Goal: Information Seeking & Learning: Understand process/instructions

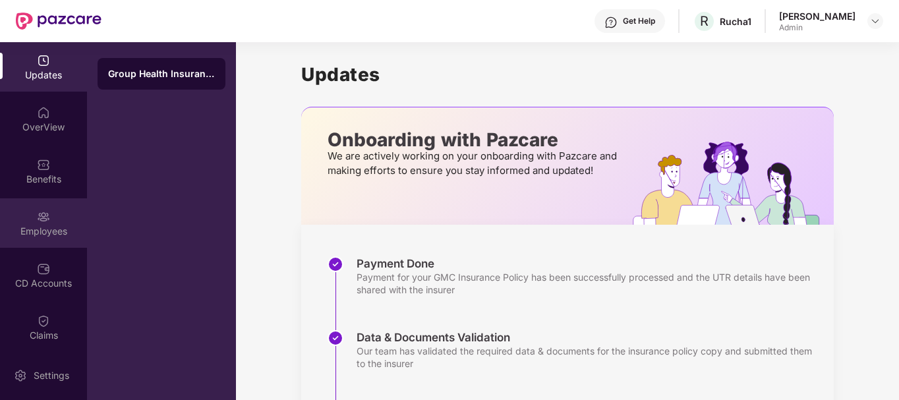
click at [42, 216] on img at bounding box center [43, 216] width 13 height 13
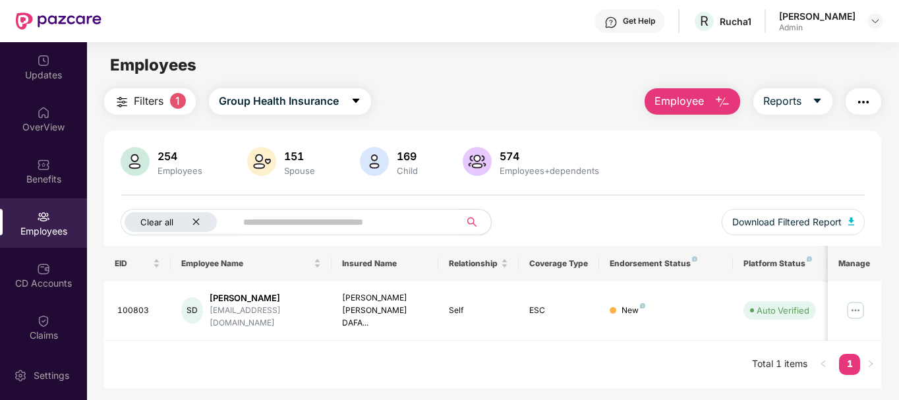
click at [199, 221] on icon "close" at bounding box center [196, 222] width 9 height 9
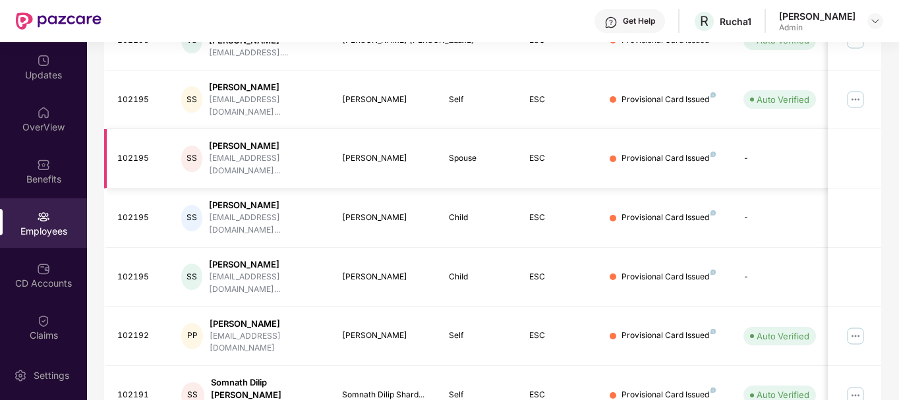
scroll to position [270, 0]
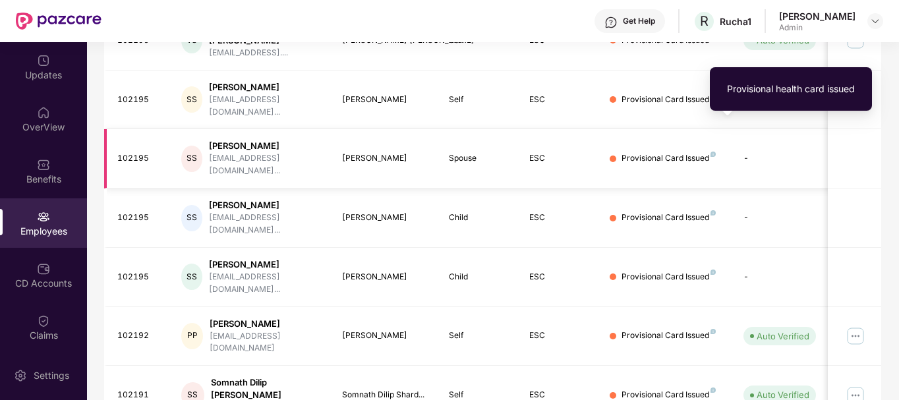
click at [712, 152] on img at bounding box center [713, 154] width 5 height 5
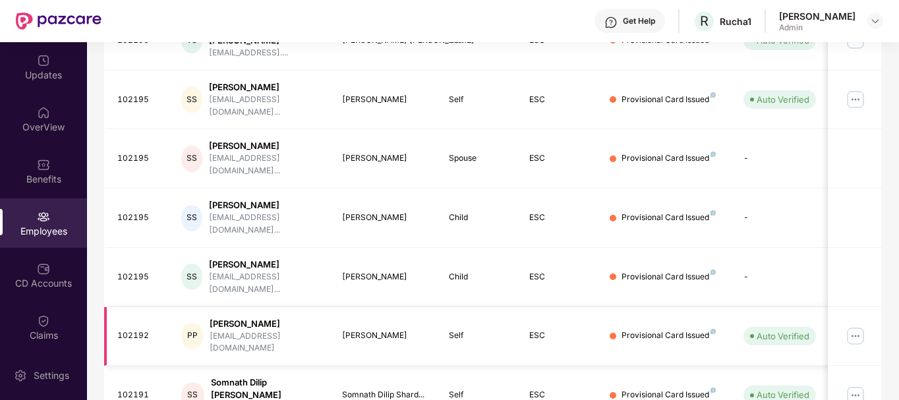
scroll to position [410, 0]
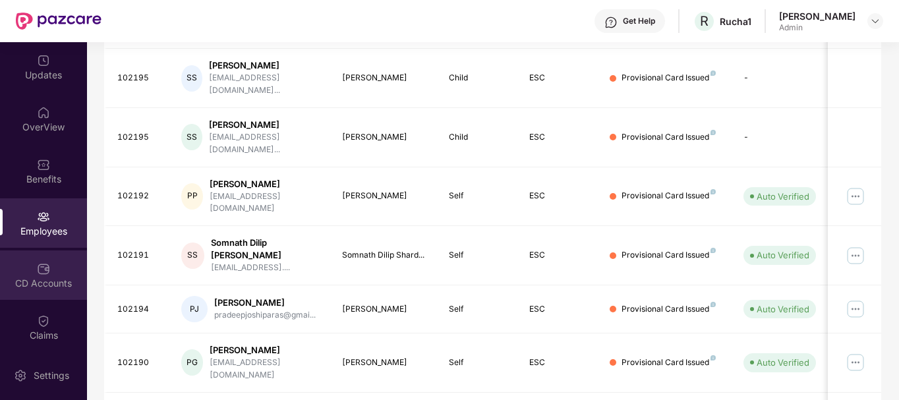
click at [45, 267] on img at bounding box center [43, 268] width 13 height 13
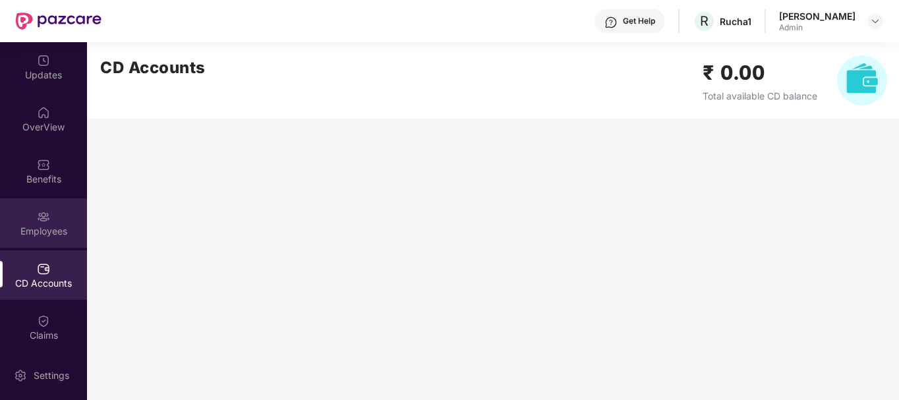
click at [46, 235] on div "Employees" at bounding box center [43, 231] width 87 height 13
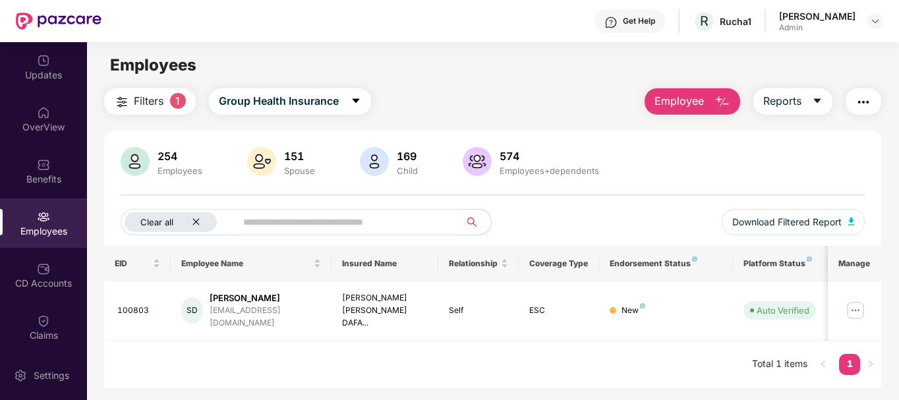
click at [198, 220] on icon "close" at bounding box center [196, 222] width 7 height 7
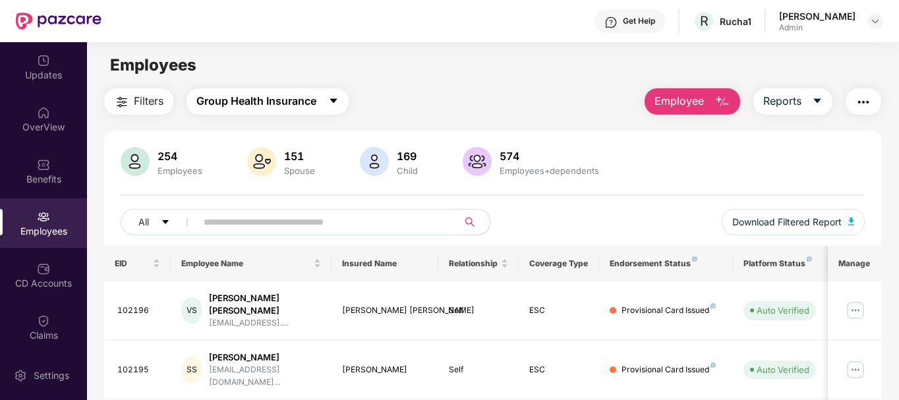
click at [225, 109] on span "Group Health Insurance" at bounding box center [256, 101] width 120 height 16
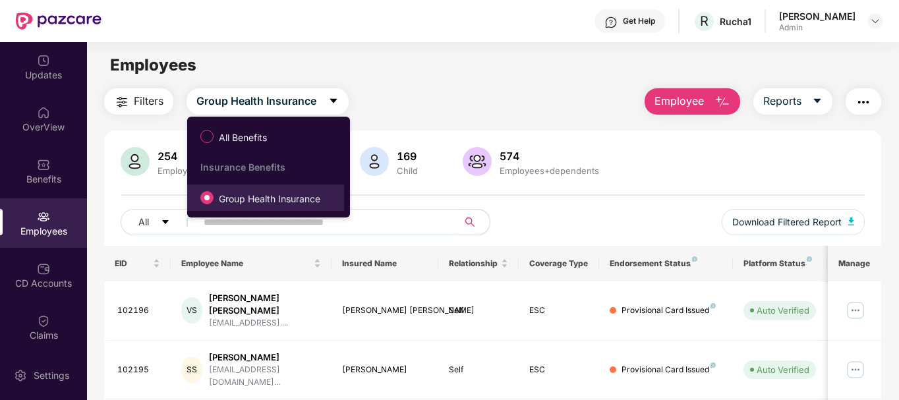
click at [250, 196] on span "Group Health Insurance" at bounding box center [270, 199] width 112 height 15
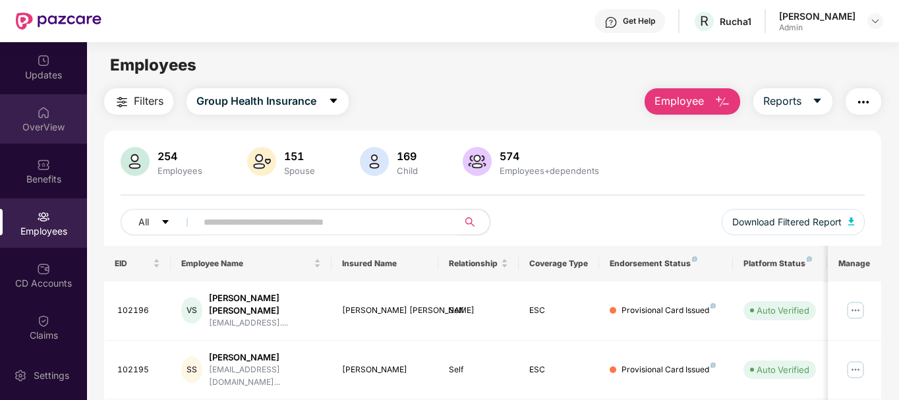
click at [44, 113] on img at bounding box center [43, 112] width 13 height 13
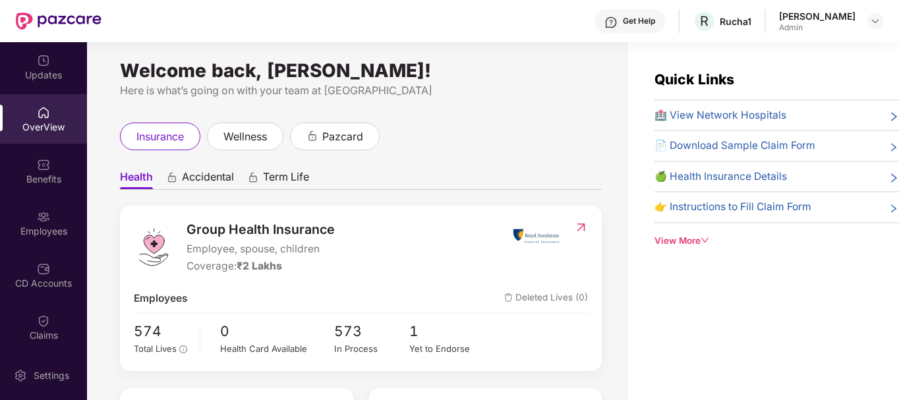
click at [697, 241] on div "View More" at bounding box center [777, 241] width 245 height 14
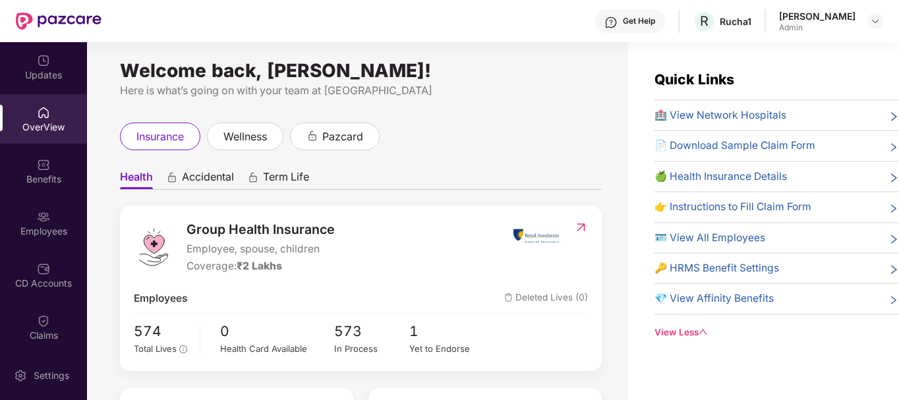
click at [731, 239] on span "🪪 View All Employees" at bounding box center [710, 238] width 111 height 16
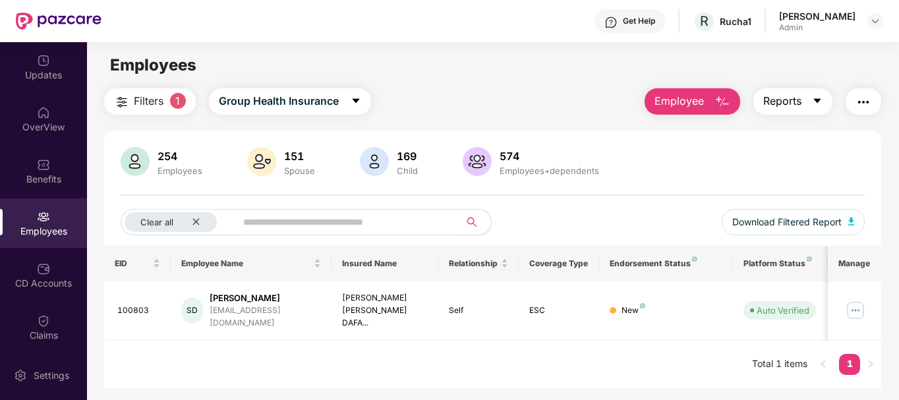
click at [812, 101] on button "Reports" at bounding box center [792, 101] width 79 height 26
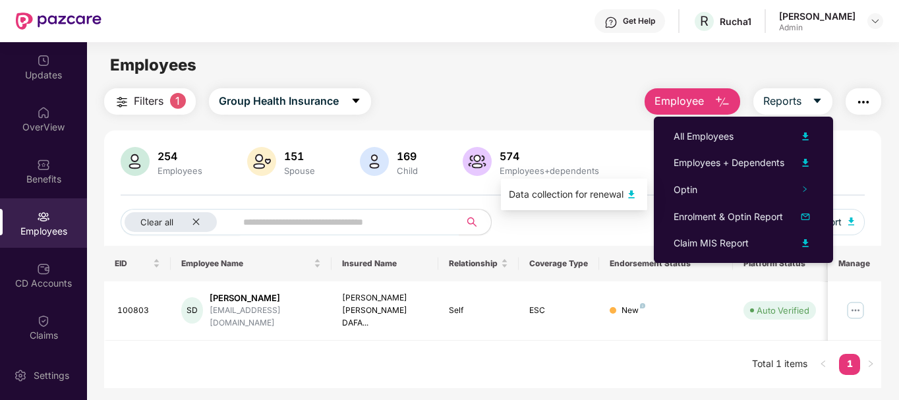
click at [631, 193] on img at bounding box center [632, 195] width 16 height 16
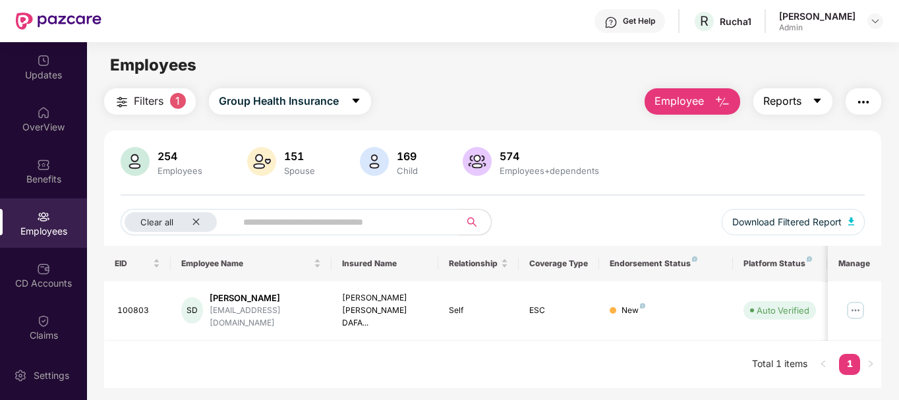
click at [823, 99] on icon "caret-down" at bounding box center [817, 101] width 11 height 11
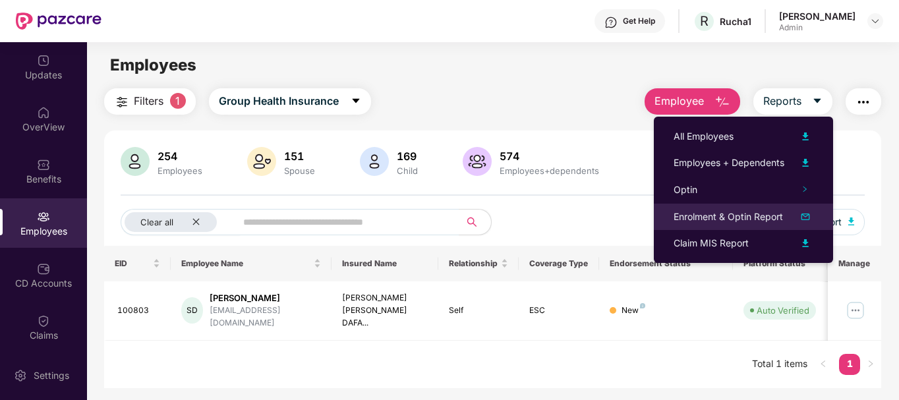
click at [806, 216] on img at bounding box center [806, 217] width 16 height 16
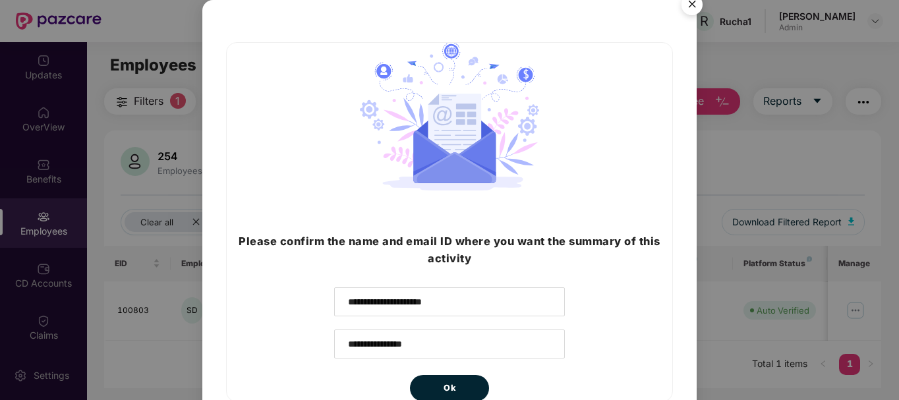
scroll to position [62, 0]
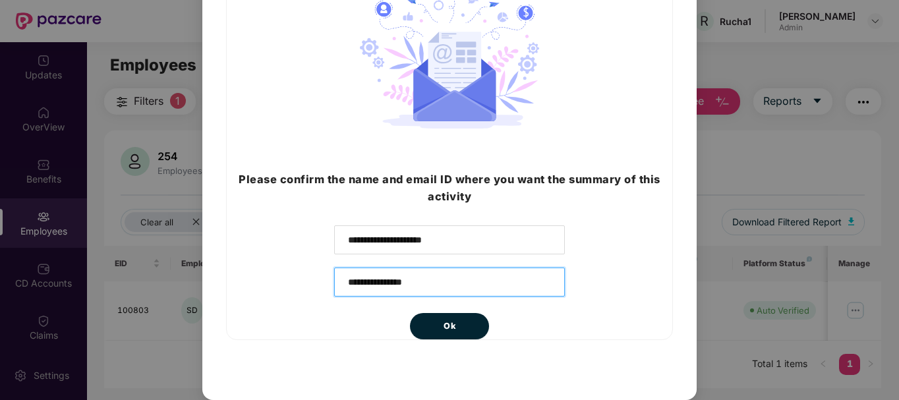
click at [446, 279] on input "**********" at bounding box center [449, 282] width 231 height 29
type input "*"
click at [434, 274] on input "email" at bounding box center [449, 282] width 231 height 29
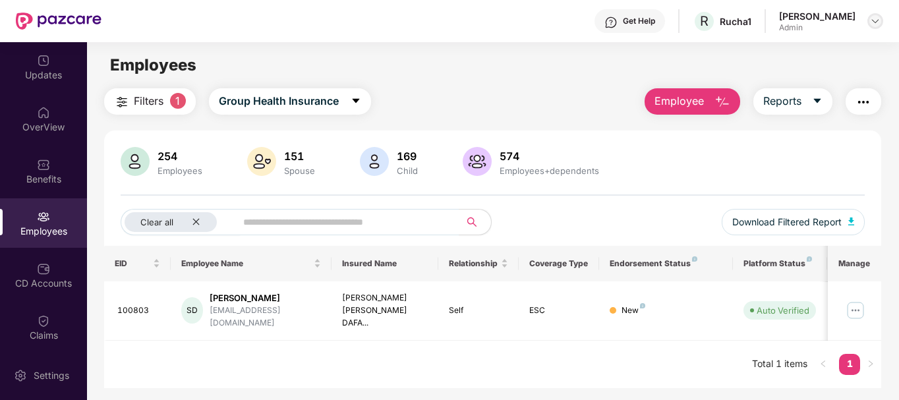
click at [880, 17] on img at bounding box center [875, 21] width 11 height 11
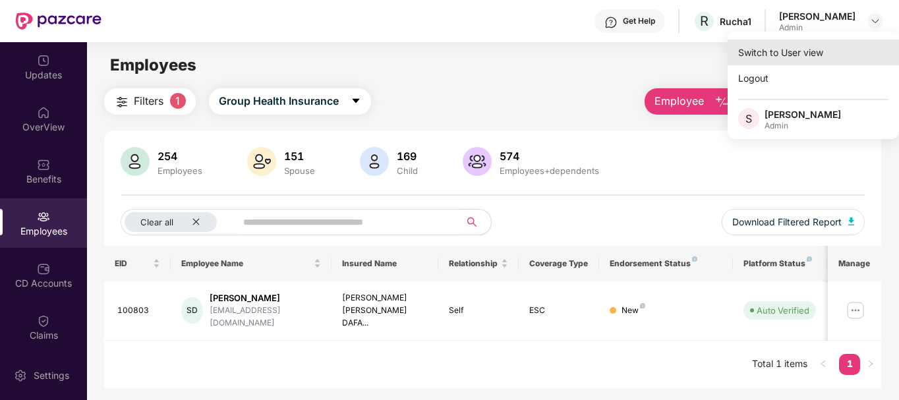
click at [774, 60] on div "Switch to User view" at bounding box center [813, 53] width 171 height 26
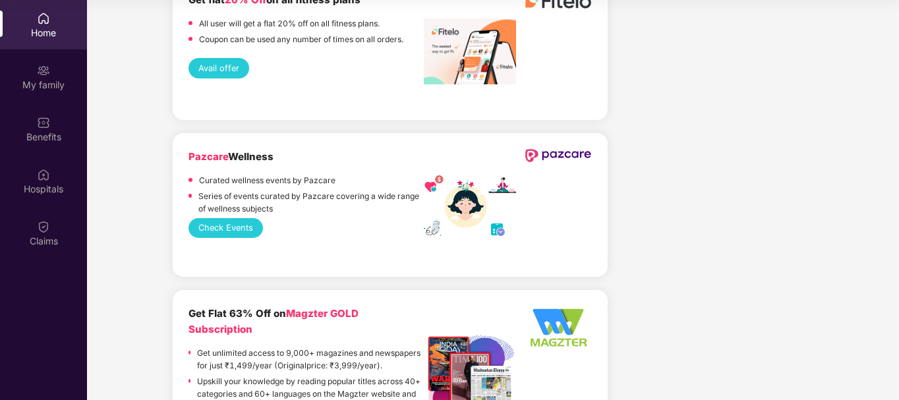
scroll to position [1616, 0]
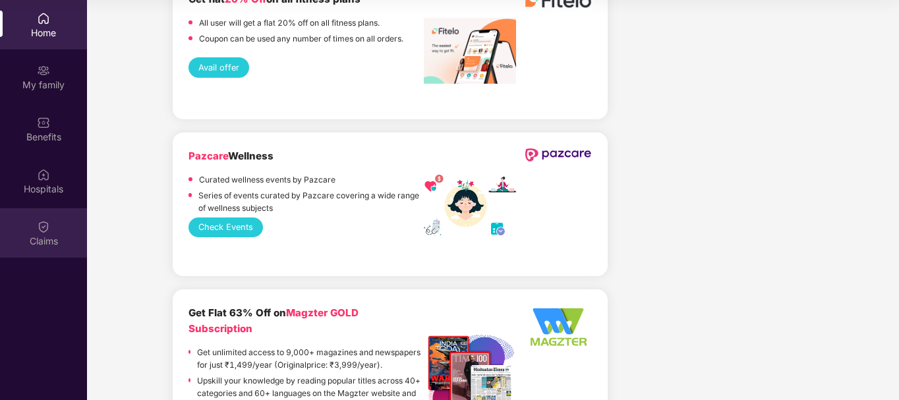
click at [44, 230] on img at bounding box center [43, 226] width 13 height 13
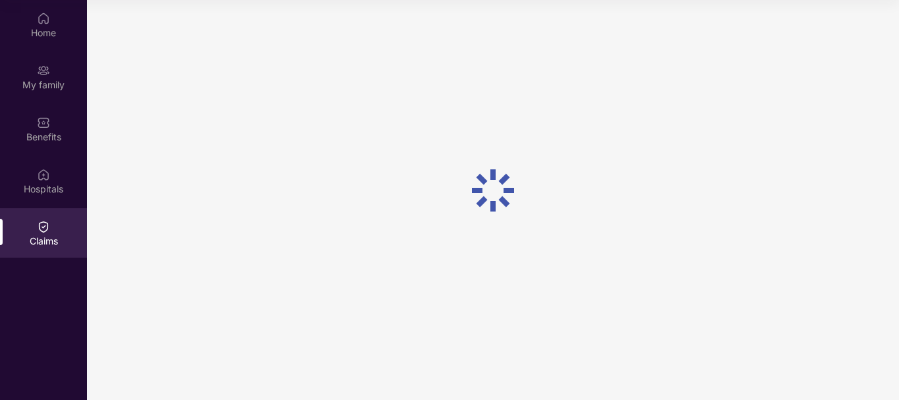
scroll to position [0, 0]
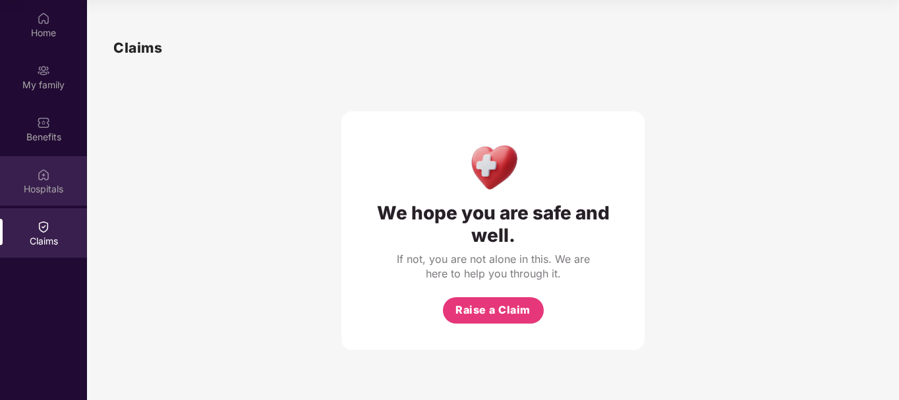
click at [44, 175] on img at bounding box center [43, 174] width 13 height 13
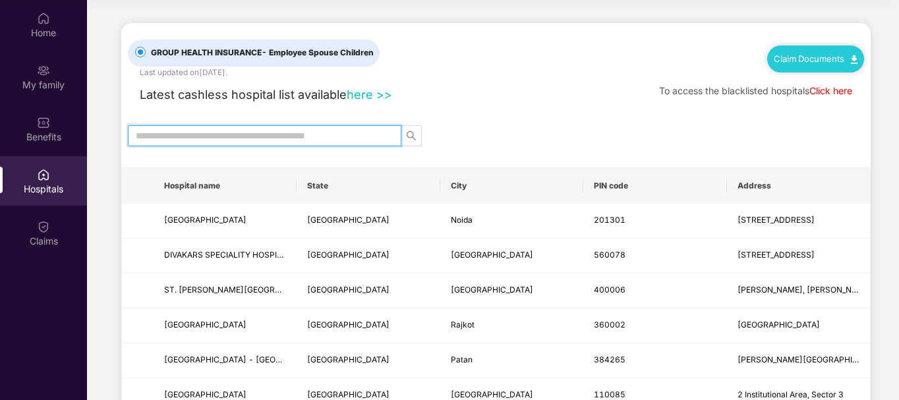
click at [308, 138] on input "text" at bounding box center [259, 136] width 247 height 15
type input "******"
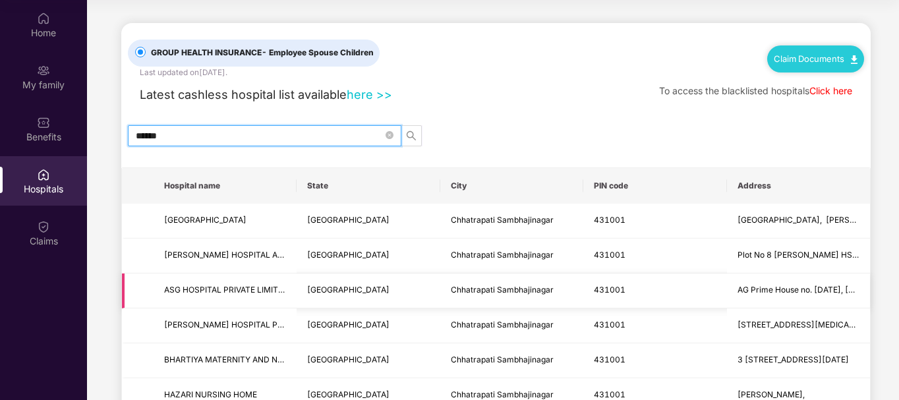
scroll to position [61, 0]
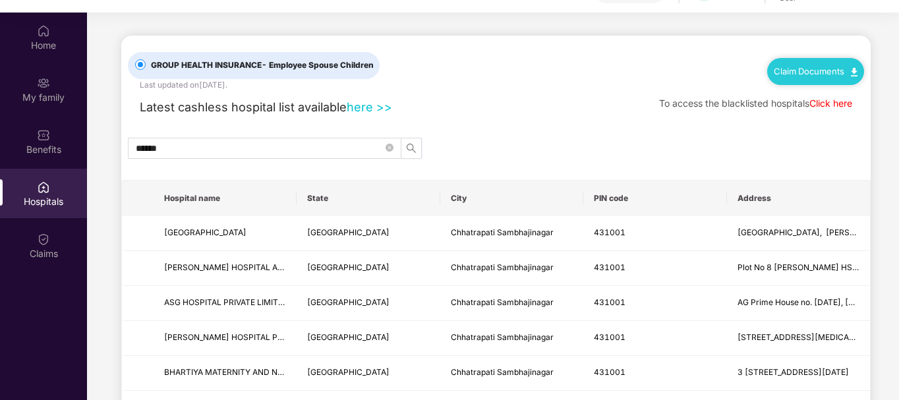
click at [856, 73] on img at bounding box center [854, 72] width 7 height 9
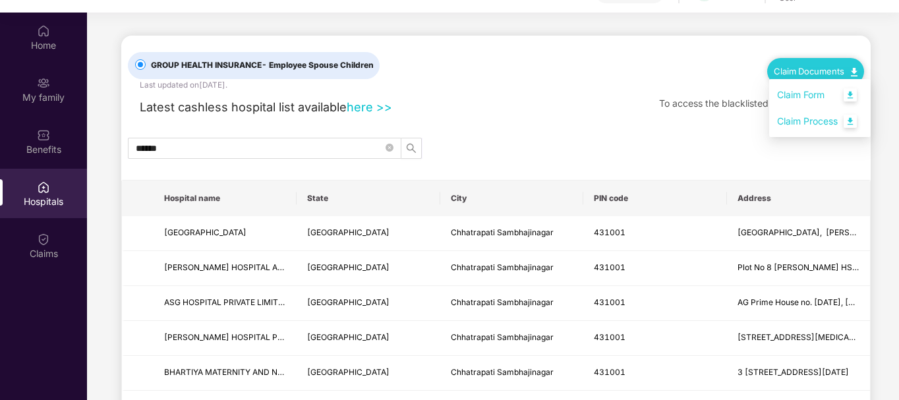
click at [853, 96] on link "Claim Form" at bounding box center [820, 95] width 86 height 28
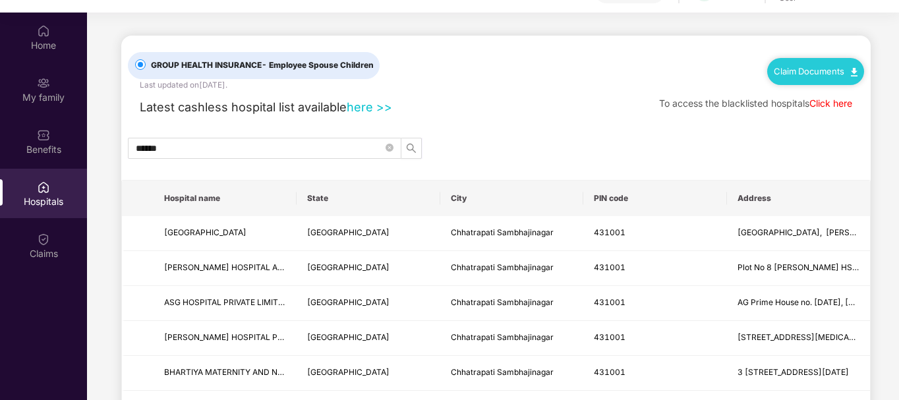
click at [851, 72] on img at bounding box center [854, 72] width 7 height 9
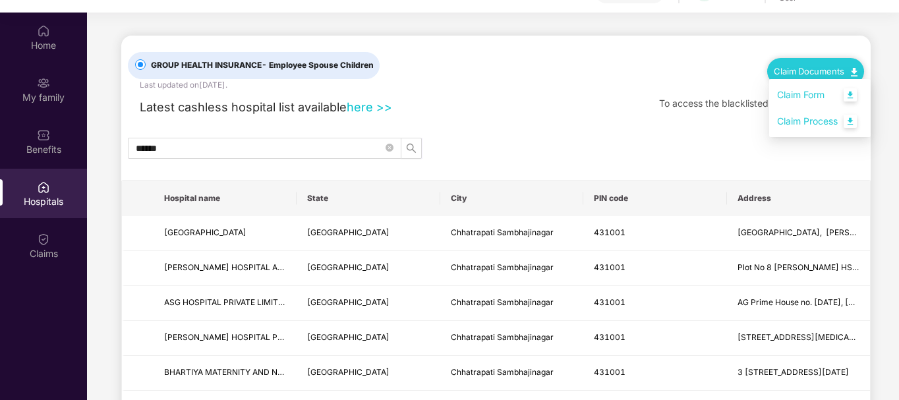
click at [852, 121] on link "Claim Process" at bounding box center [820, 121] width 86 height 28
